Goal: Transaction & Acquisition: Purchase product/service

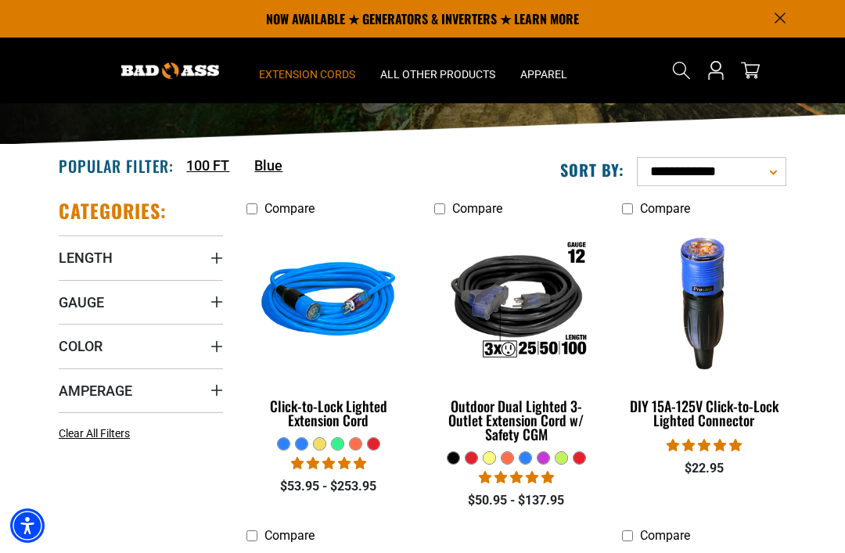
scroll to position [196, 0]
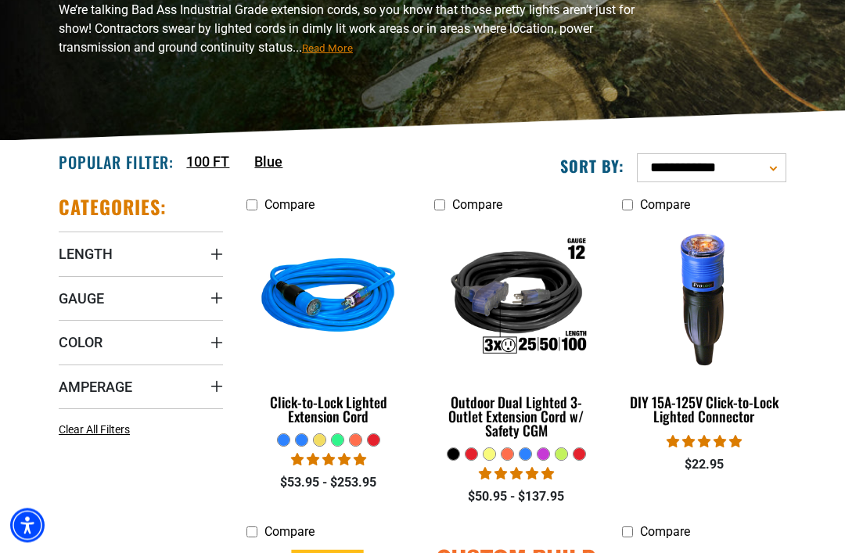
click at [76, 296] on span "Gauge" at bounding box center [81, 299] width 45 height 18
click at [76, 296] on span "Gauge" at bounding box center [81, 298] width 45 height 18
click at [77, 303] on span "Gauge" at bounding box center [81, 298] width 45 height 18
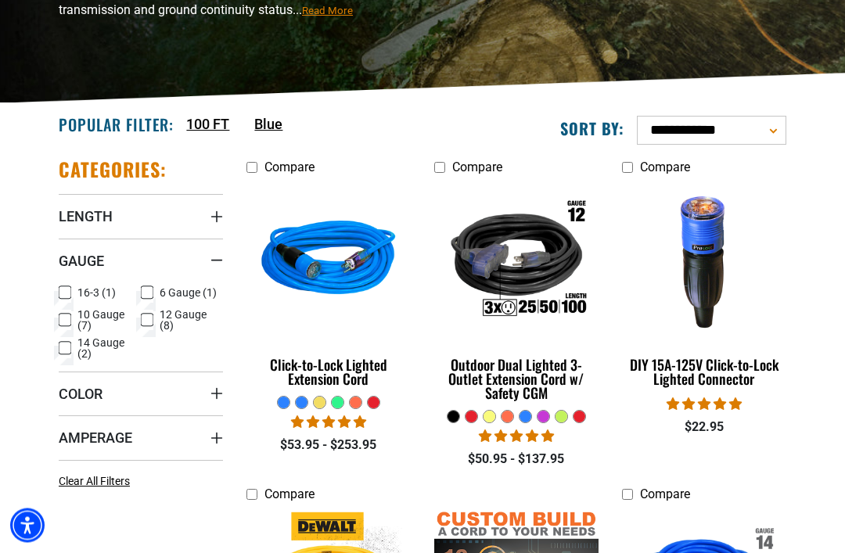
scroll to position [235, 0]
click at [86, 447] on span "Amperage" at bounding box center [96, 438] width 74 height 18
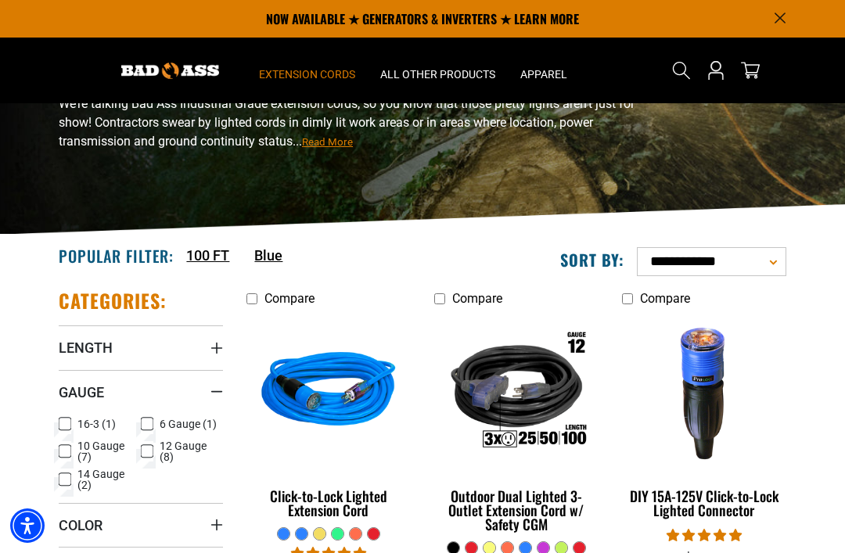
scroll to position [102, 0]
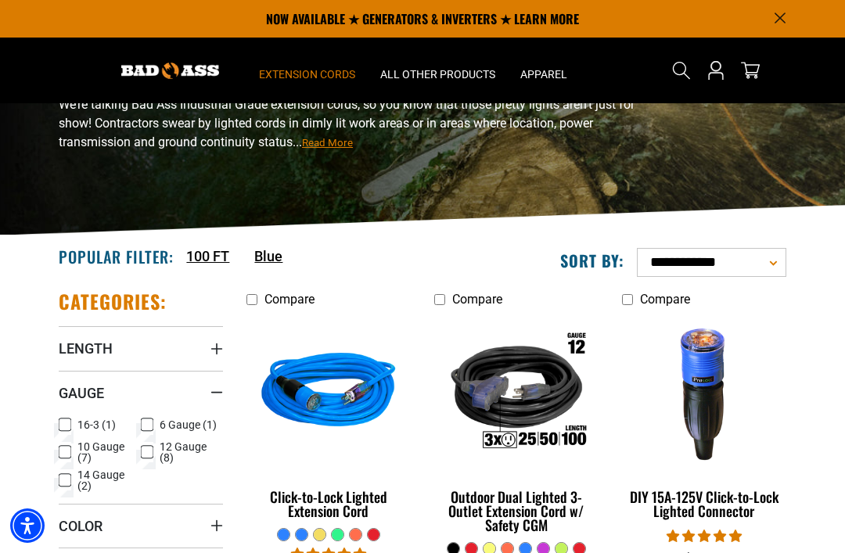
click at [81, 347] on span "Length" at bounding box center [86, 348] width 54 height 18
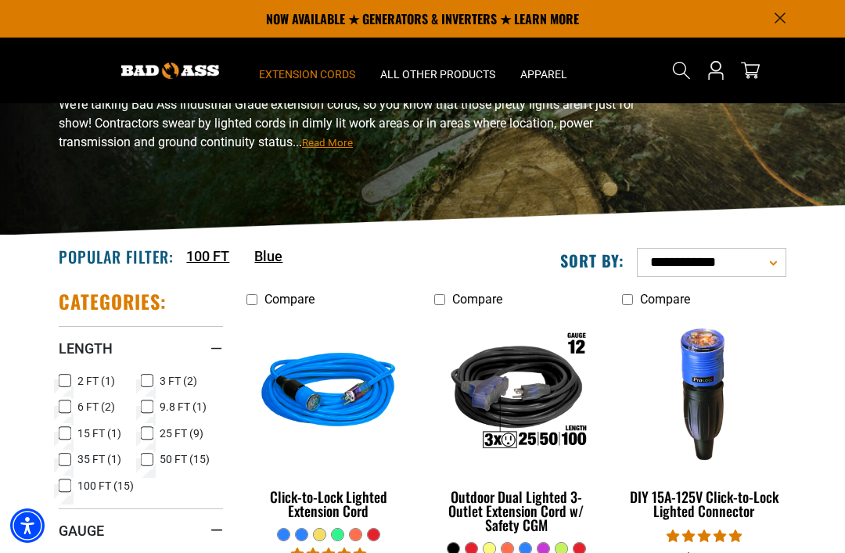
click at [141, 432] on rect at bounding box center [147, 433] width 13 height 13
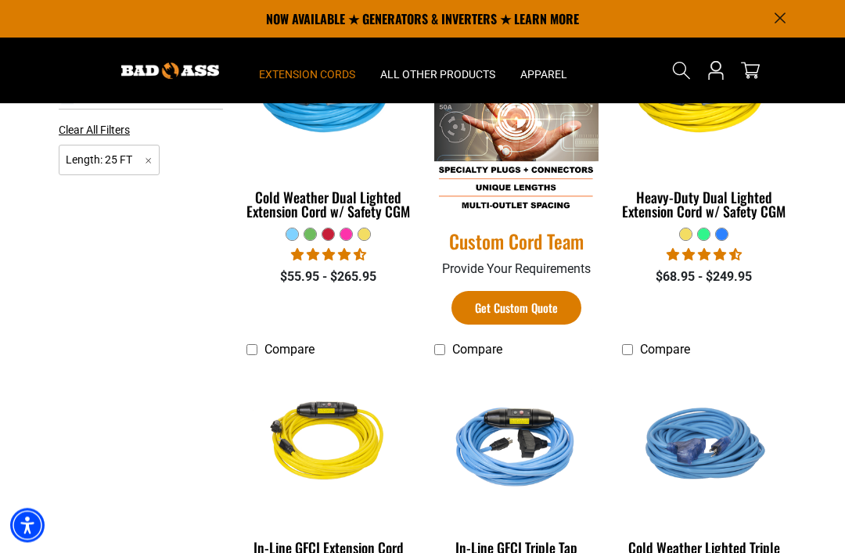
scroll to position [725, 0]
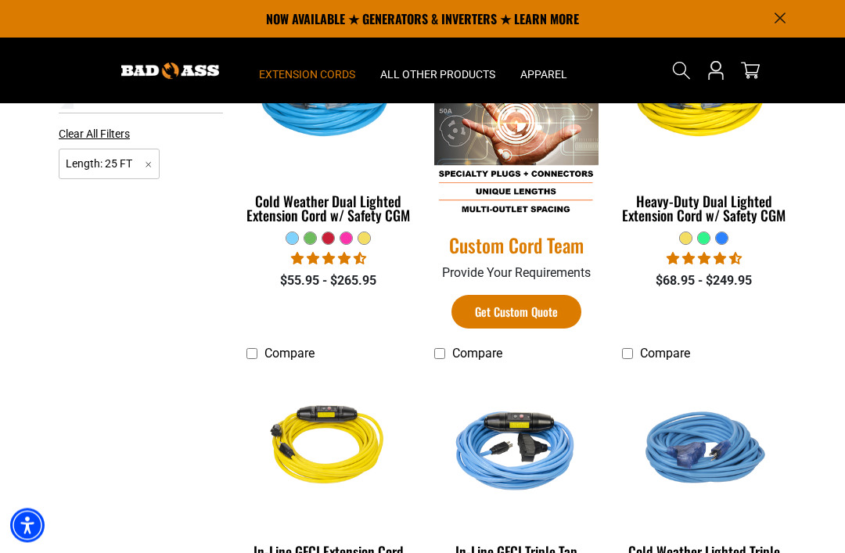
click at [733, 203] on div "Heavy-Duty Dual Lighted Extension Cord w/ Safety CGM" at bounding box center [704, 209] width 164 height 28
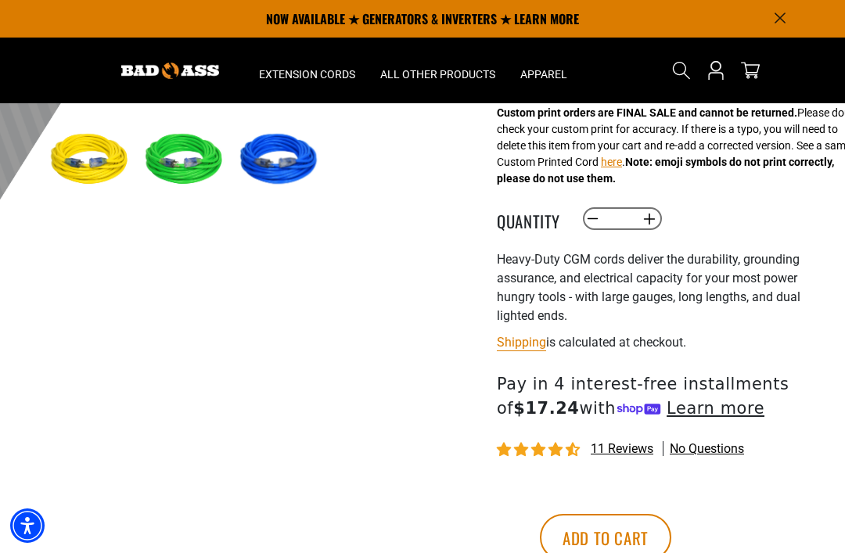
scroll to position [439, 0]
